Goal: Check status: Check status

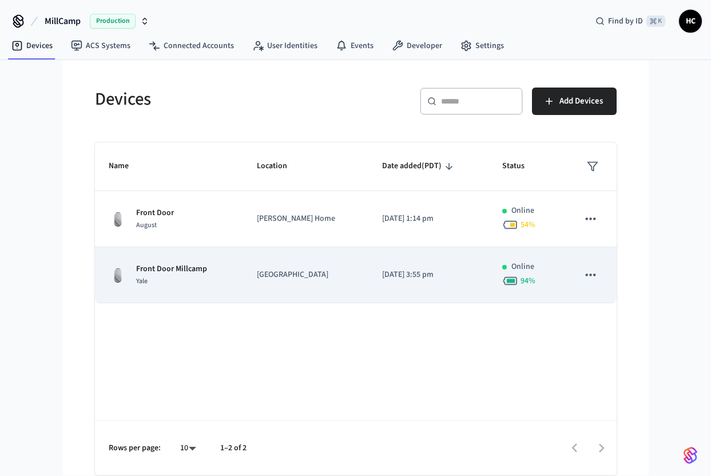
click at [175, 280] on div "Yale" at bounding box center [171, 281] width 71 height 12
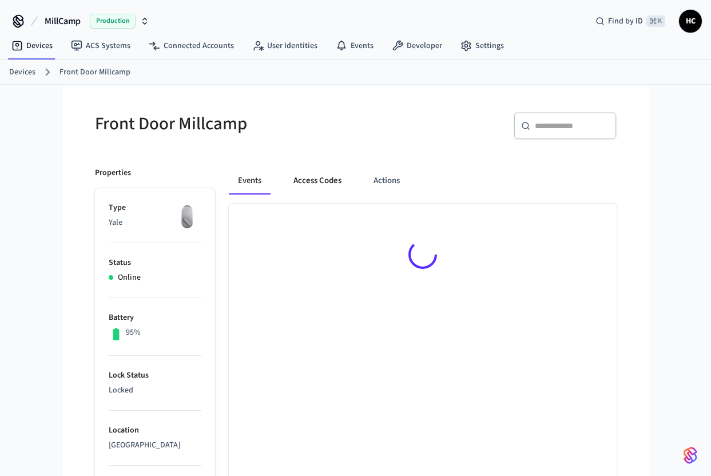
click at [313, 181] on button "Access Codes" at bounding box center [317, 180] width 66 height 27
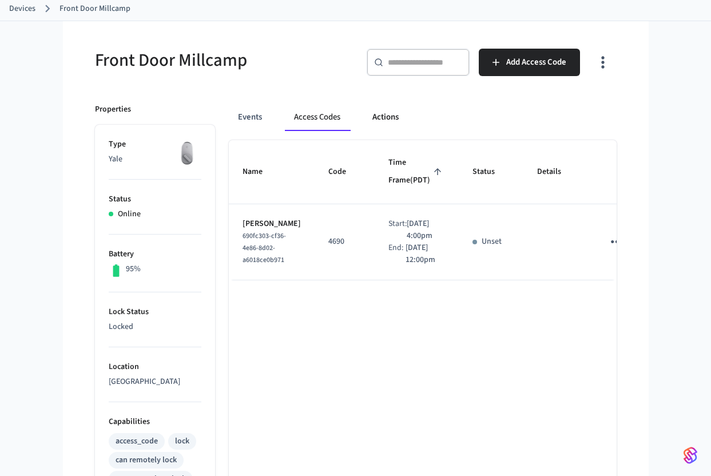
scroll to position [71, 0]
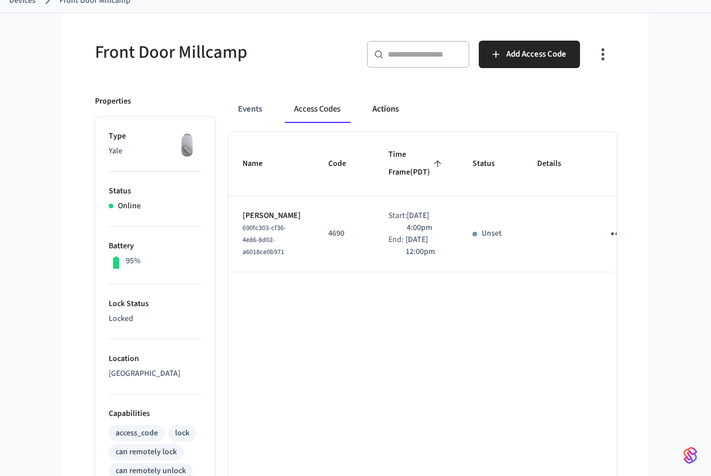
click at [385, 111] on button "Actions" at bounding box center [385, 108] width 45 height 27
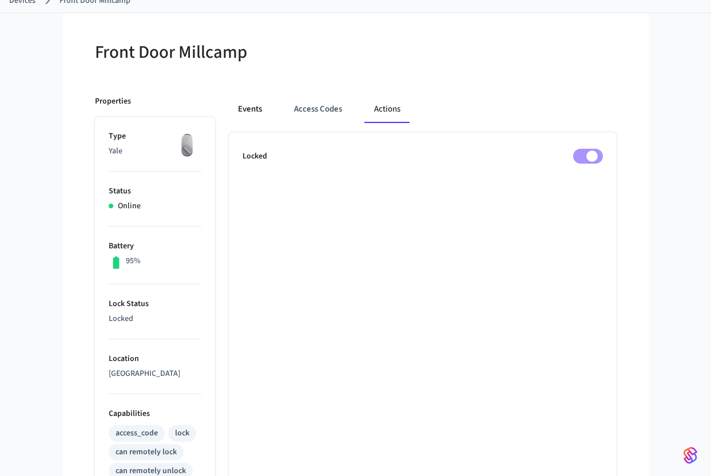
click at [249, 109] on button "Events" at bounding box center [250, 108] width 42 height 27
